Goal: Transaction & Acquisition: Register for event/course

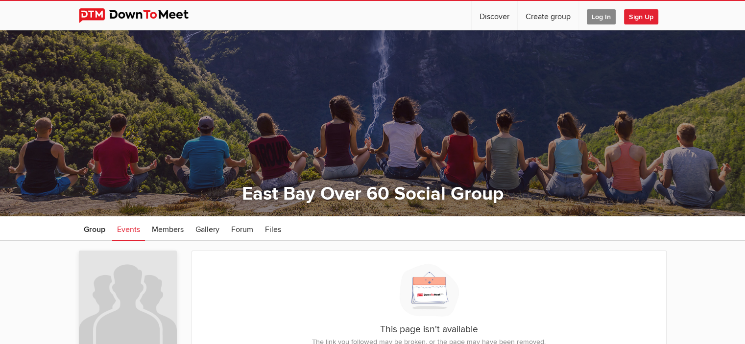
scroll to position [301, 0]
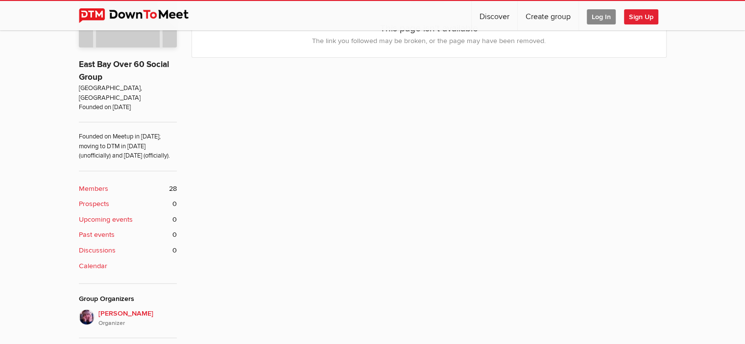
click at [634, 13] on span "Sign Up" at bounding box center [641, 16] width 34 height 15
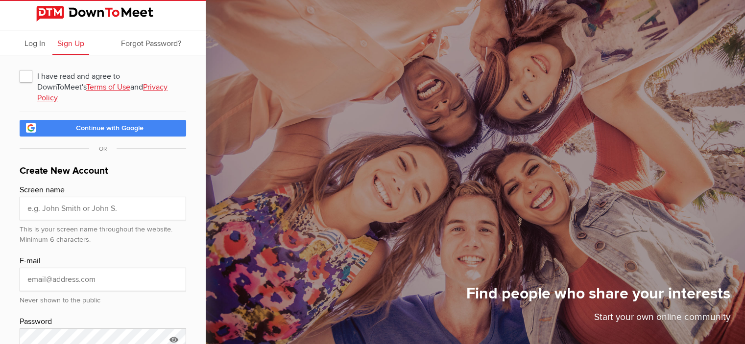
click at [24, 74] on span "I have read and agree to DownToMeet's Terms of Use and Privacy Policy" at bounding box center [103, 76] width 166 height 18
click at [20, 67] on input "I have read and agree to DownToMeet's Terms of Use and Privacy Policy" at bounding box center [19, 67] width 0 height 0
checkbox input "true"
click at [47, 197] on input "text" at bounding box center [103, 209] width 166 height 24
type input "B"
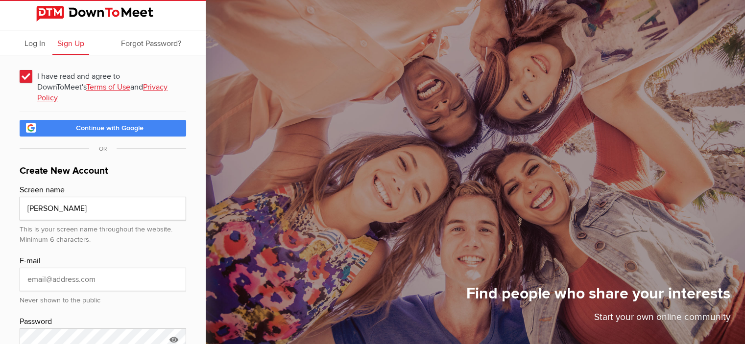
type input "Billy Andrade"
click at [95, 268] on input "email" at bounding box center [103, 280] width 166 height 24
type input "andradebilly78@gmail.com"
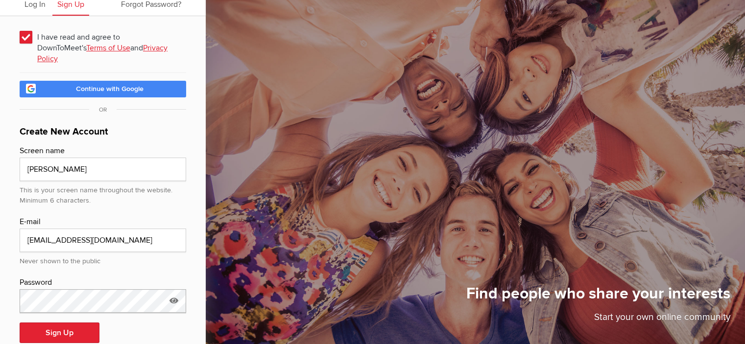
scroll to position [49, 0]
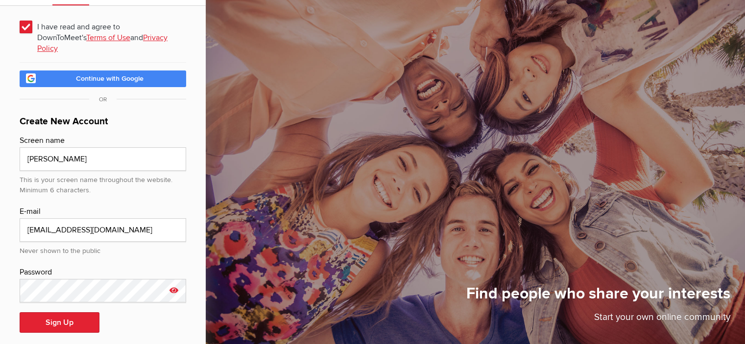
click at [174, 279] on icon at bounding box center [173, 290] width 15 height 23
click at [170, 279] on icon at bounding box center [173, 290] width 15 height 23
click at [46, 312] on button "Sign Up" at bounding box center [60, 322] width 80 height 21
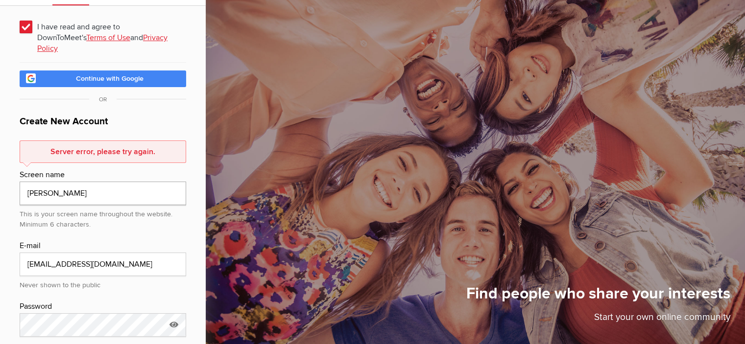
click at [111, 187] on input "Billy Andrade" at bounding box center [103, 194] width 166 height 24
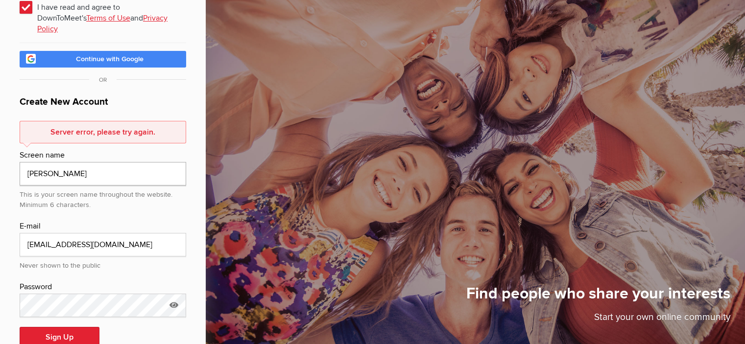
scroll to position [84, 0]
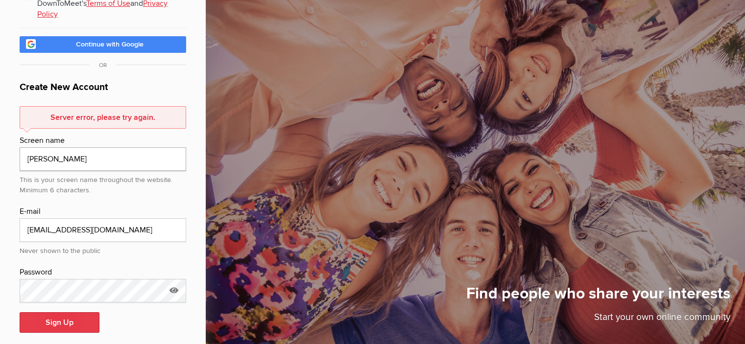
type input "Billy A"
click at [67, 312] on button "Sign Up" at bounding box center [60, 322] width 80 height 21
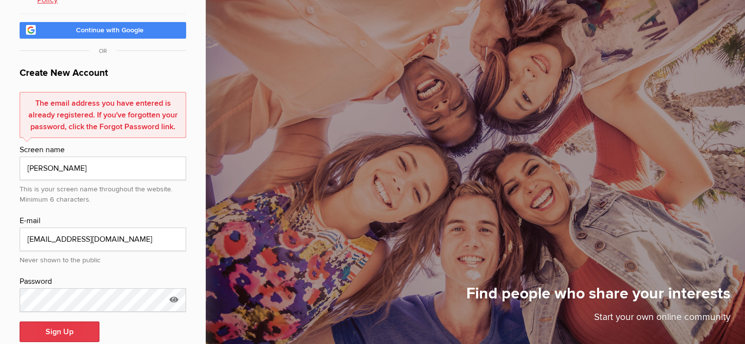
scroll to position [107, 0]
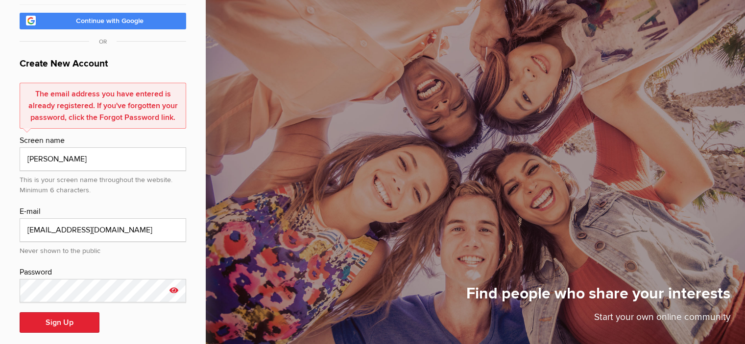
click at [172, 279] on icon at bounding box center [173, 290] width 15 height 23
click at [175, 279] on icon at bounding box center [173, 290] width 15 height 23
click at [61, 312] on button "Sign Up" at bounding box center [60, 322] width 80 height 21
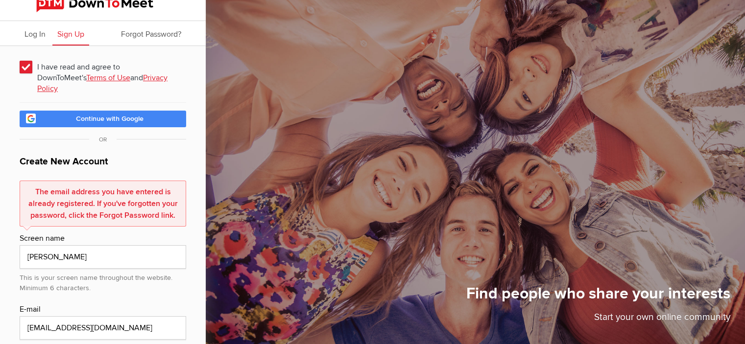
scroll to position [0, 0]
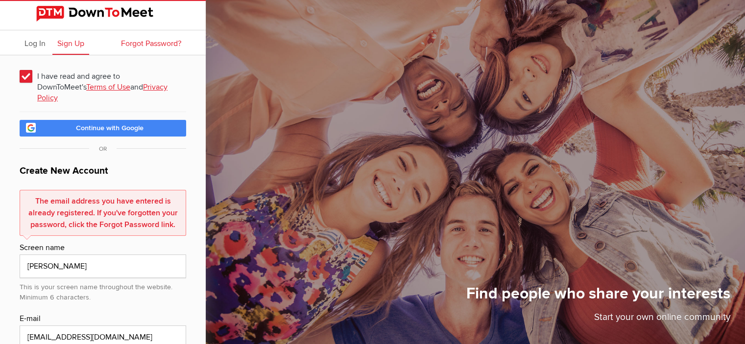
click at [145, 42] on span "Forgot Password?" at bounding box center [151, 44] width 60 height 10
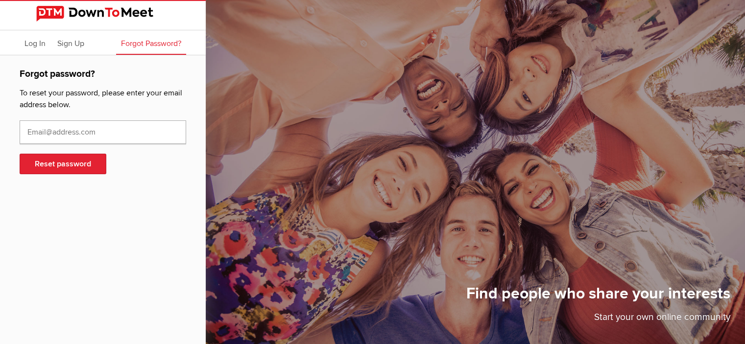
click at [112, 135] on input "text" at bounding box center [103, 132] width 166 height 24
type input "andradebilly78@gmail.com"
click at [53, 160] on button "Reset password" at bounding box center [63, 164] width 87 height 21
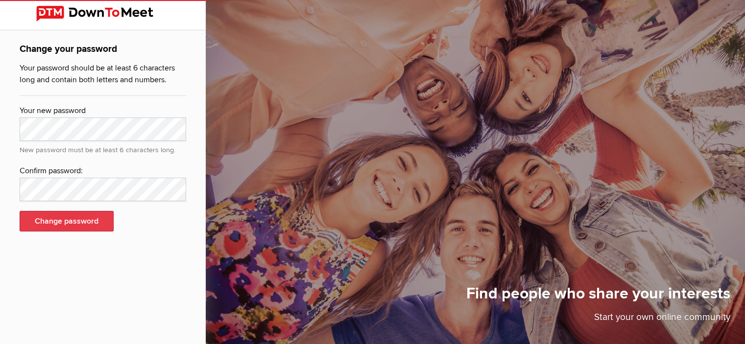
click at [67, 221] on button "Change password" at bounding box center [67, 221] width 94 height 21
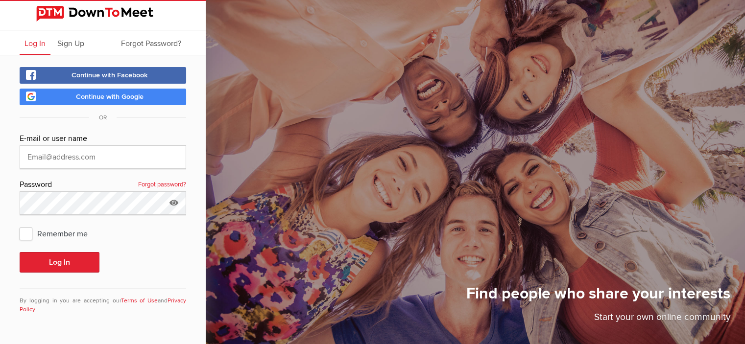
click at [26, 233] on span "Remember me" at bounding box center [59, 234] width 78 height 18
click at [20, 225] on input "Remember me" at bounding box center [19, 224] width 0 height 0
checkbox input "true"
click at [55, 262] on button "Log In" at bounding box center [60, 262] width 80 height 21
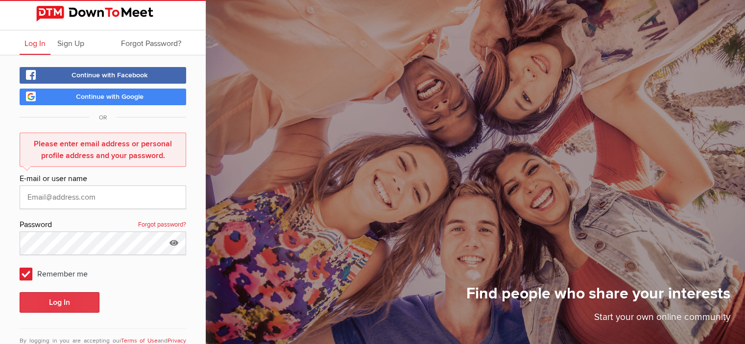
scroll to position [32, 0]
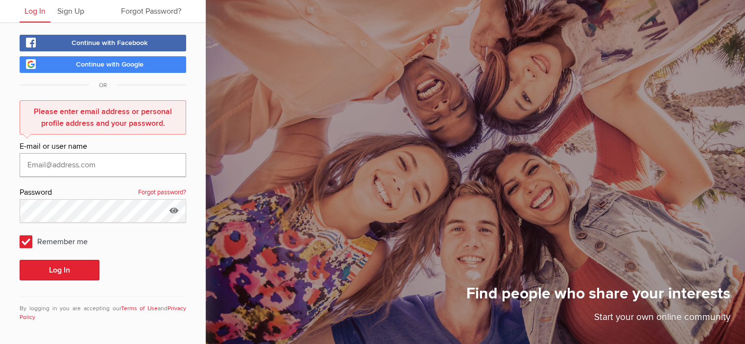
click at [120, 169] on input "text" at bounding box center [103, 165] width 166 height 24
type input "billy_andrade@ajg.com"
click at [68, 270] on button "Log In" at bounding box center [60, 270] width 80 height 21
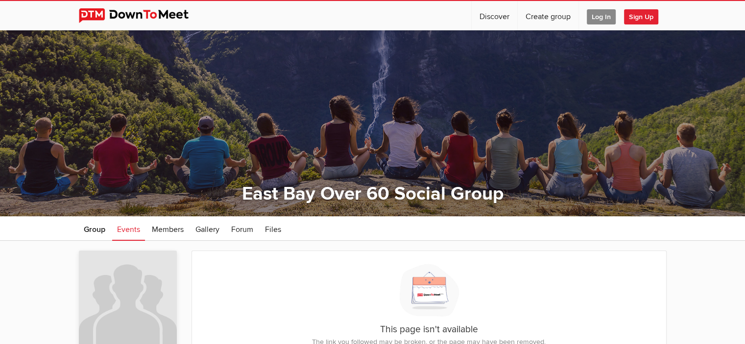
scroll to position [301, 0]
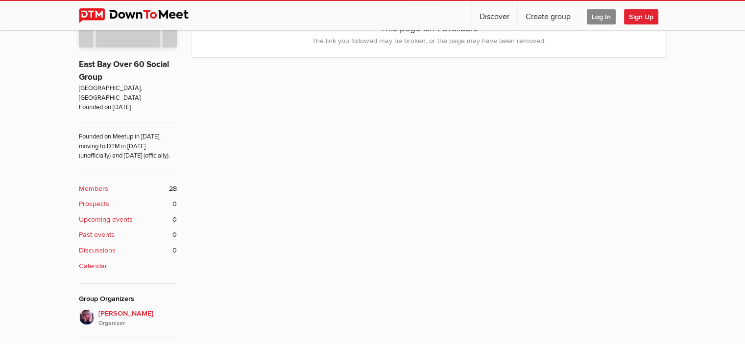
click at [96, 188] on b "Members" at bounding box center [93, 189] width 29 height 11
